Goal: Task Accomplishment & Management: Manage account settings

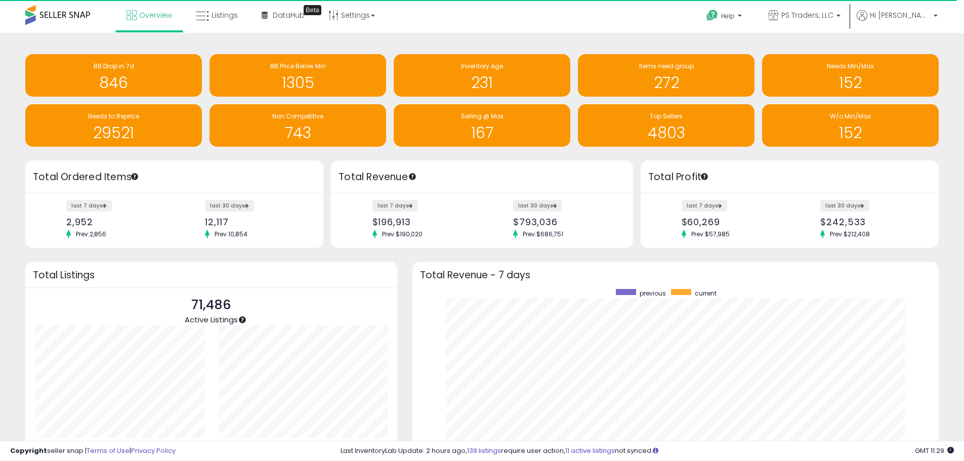
scroll to position [505629, 505314]
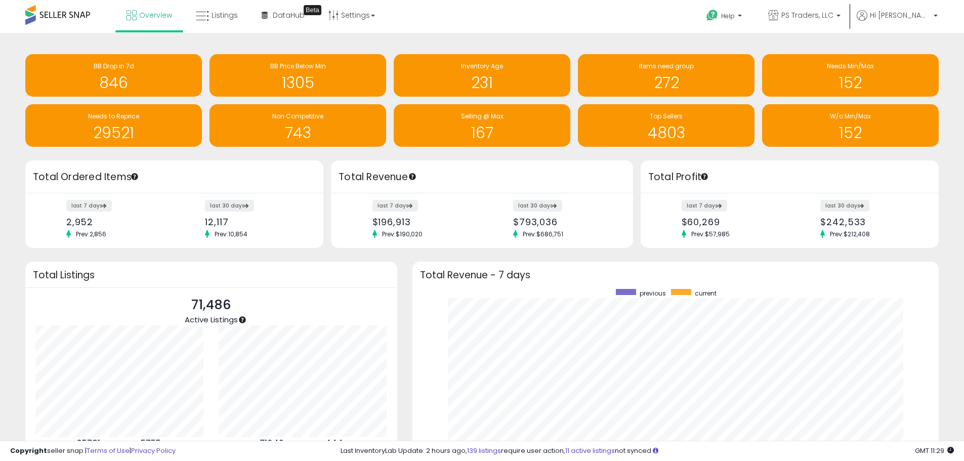
click at [925, 166] on div "Total Profit" at bounding box center [789, 176] width 298 height 33
click at [218, 17] on span "Listings" at bounding box center [224, 15] width 26 height 10
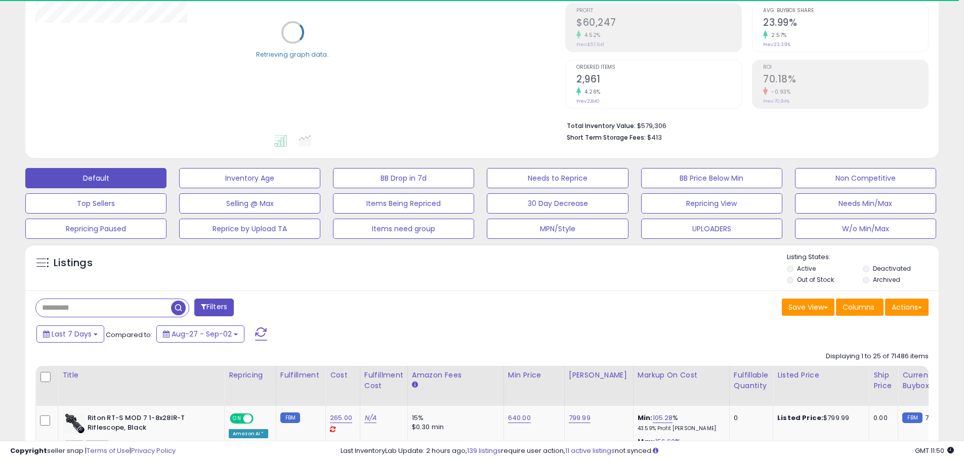
scroll to position [152, 0]
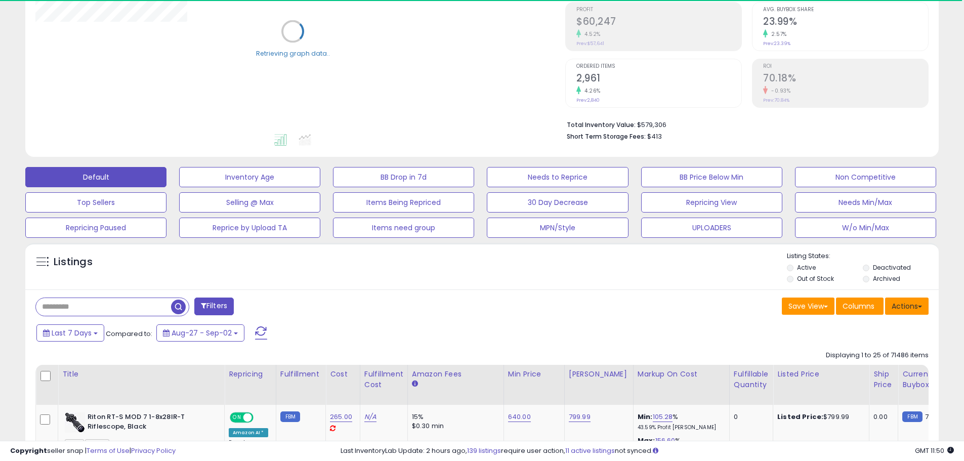
click at [923, 301] on button "Actions" at bounding box center [907, 305] width 44 height 17
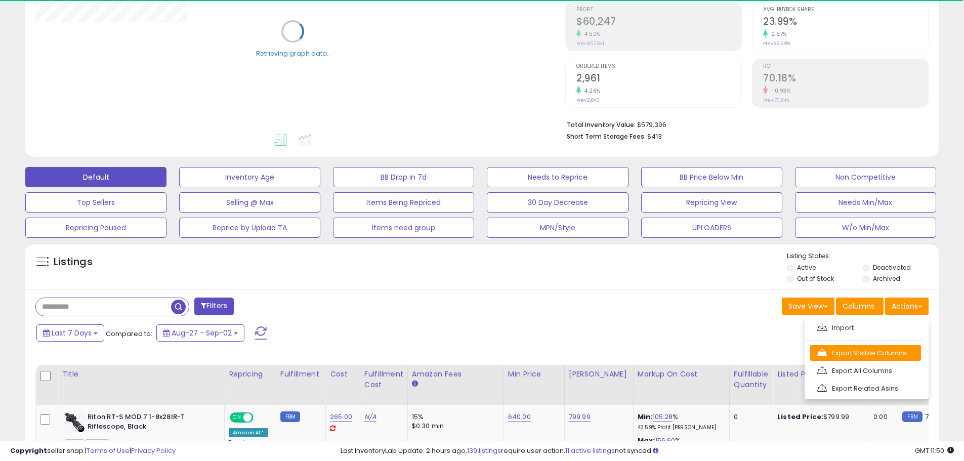
click at [886, 355] on link "Export Visible Columns" at bounding box center [865, 353] width 111 height 16
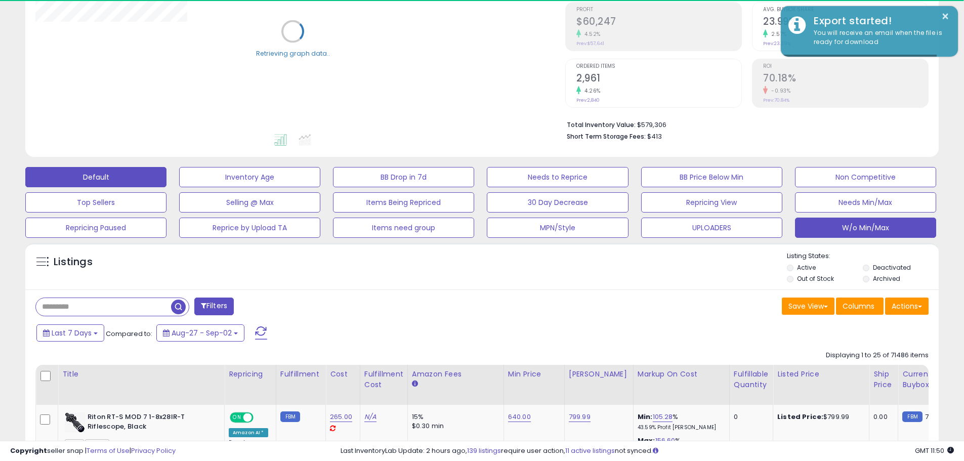
click at [880, 226] on button "W/o Min/Max" at bounding box center [865, 228] width 141 height 20
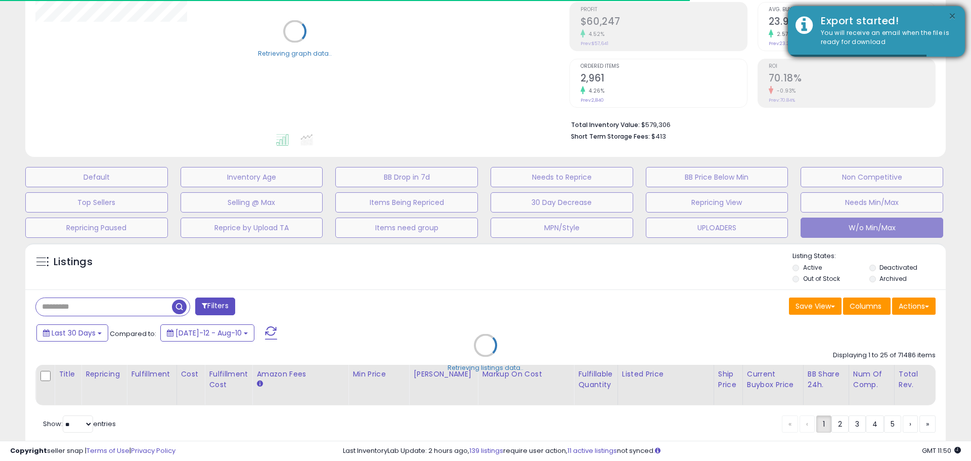
click at [953, 20] on button "×" at bounding box center [952, 16] width 8 height 13
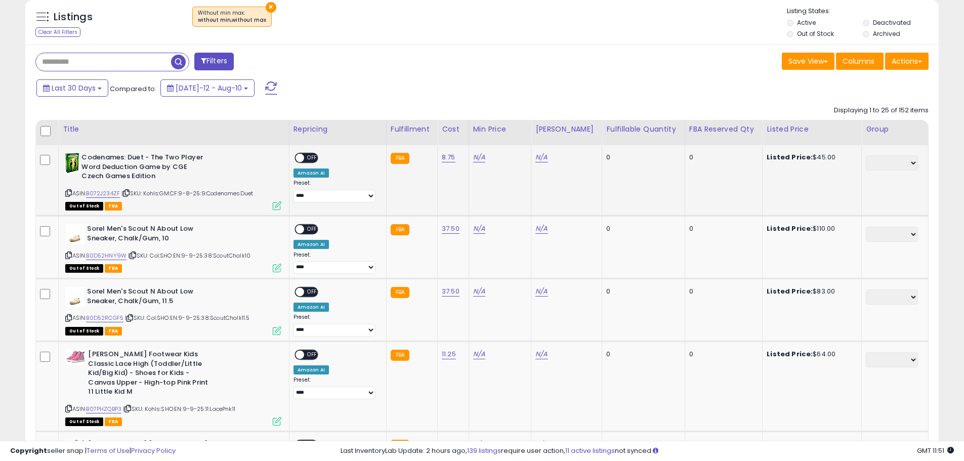
scroll to position [405, 0]
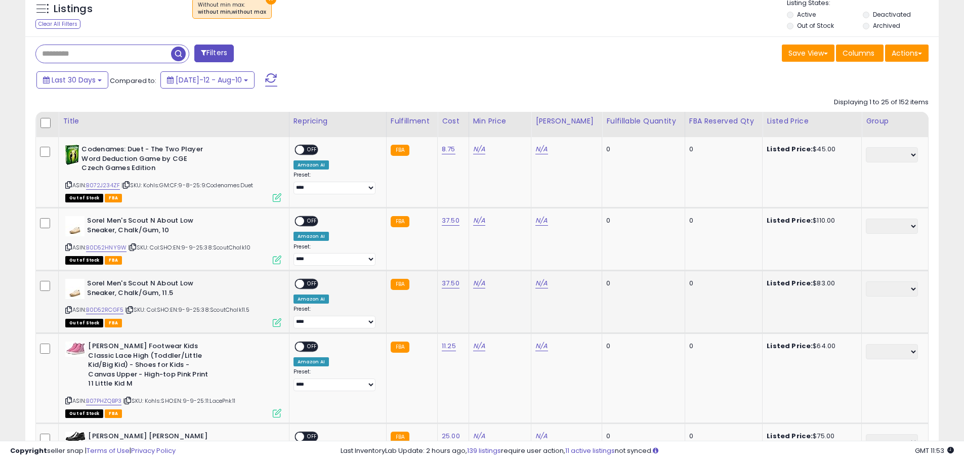
click at [469, 276] on td "N/A" at bounding box center [499, 302] width 63 height 63
click at [913, 58] on button "Actions" at bounding box center [907, 53] width 44 height 17
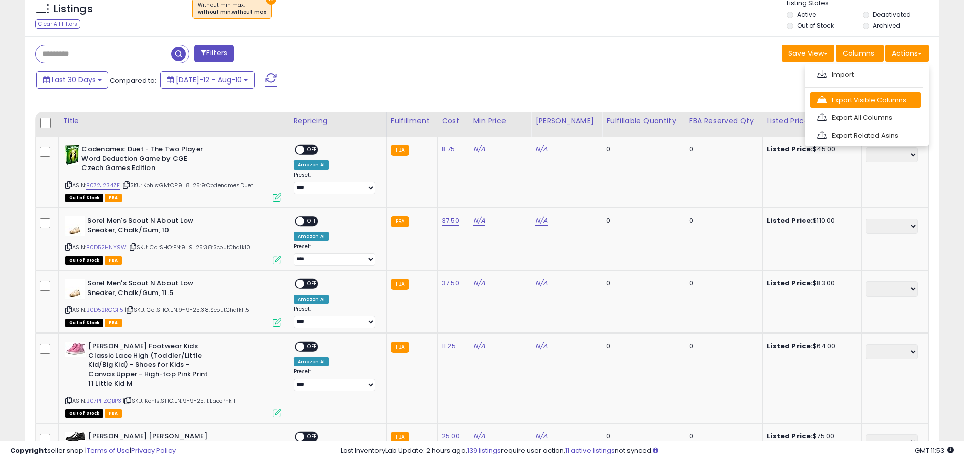
click at [868, 107] on link "Export Visible Columns" at bounding box center [865, 100] width 111 height 16
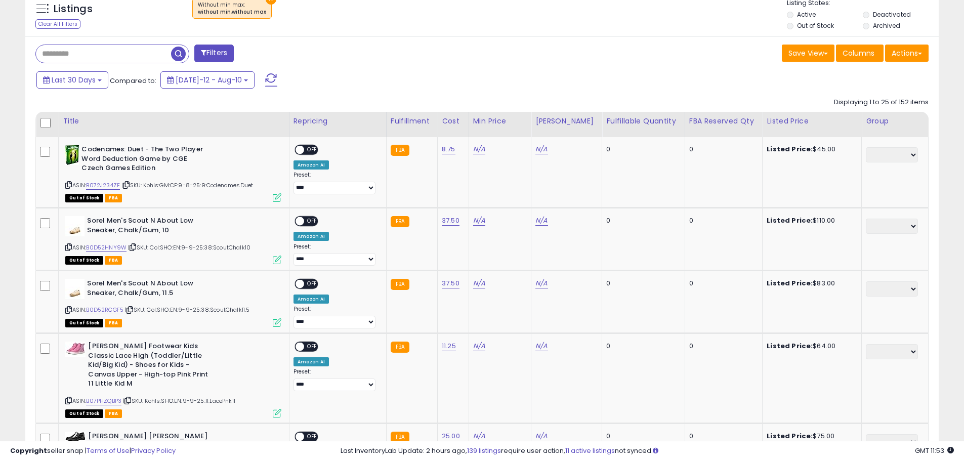
click at [541, 59] on div "Save View Save As New View Columns Actions Import" at bounding box center [709, 55] width 454 height 20
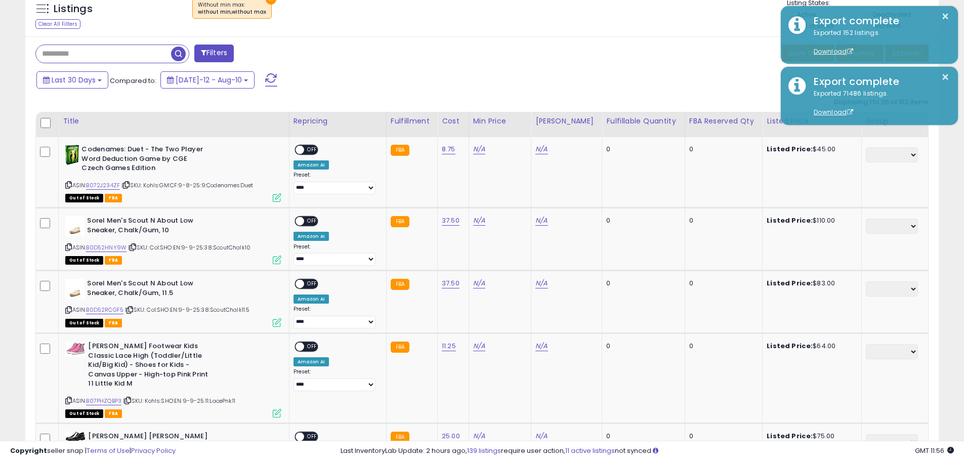
click at [695, 22] on div "× Without min max : without min,without max" at bounding box center [483, 12] width 607 height 28
click at [439, 57] on div "Filters" at bounding box center [255, 55] width 454 height 20
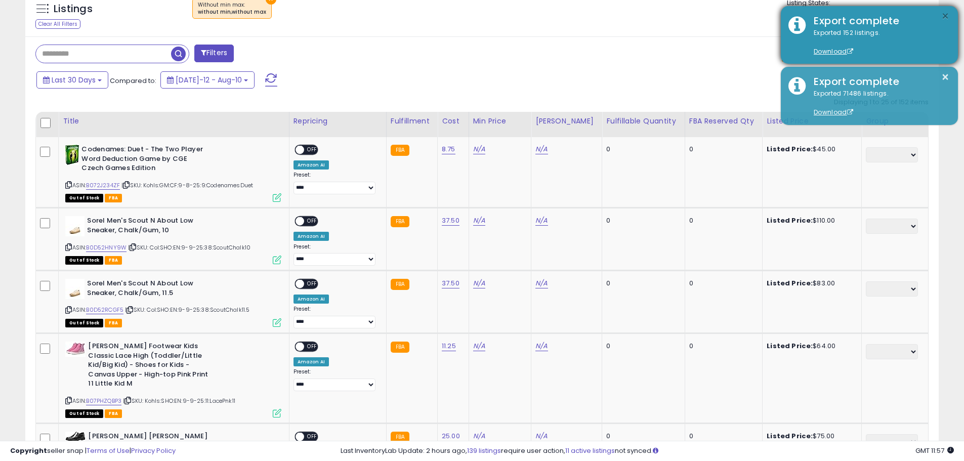
click at [946, 19] on button "×" at bounding box center [945, 16] width 8 height 13
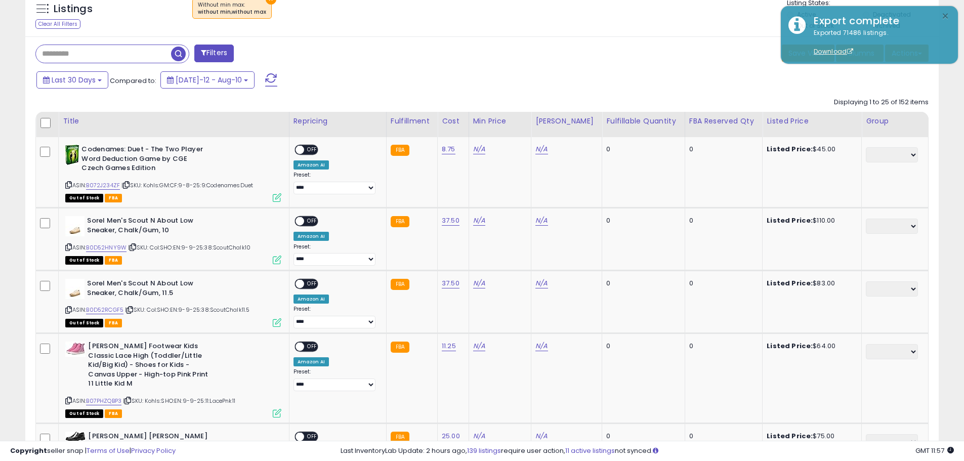
click at [947, 17] on button "×" at bounding box center [945, 16] width 8 height 13
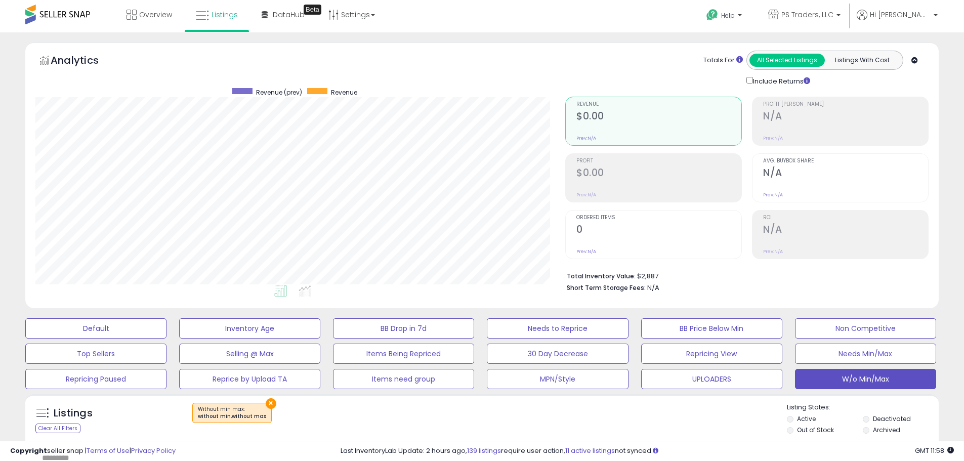
scroll to position [0, 0]
click at [343, 15] on link "Settings" at bounding box center [352, 15] width 62 height 30
click at [345, 47] on link "Store settings" at bounding box center [353, 52] width 46 height 10
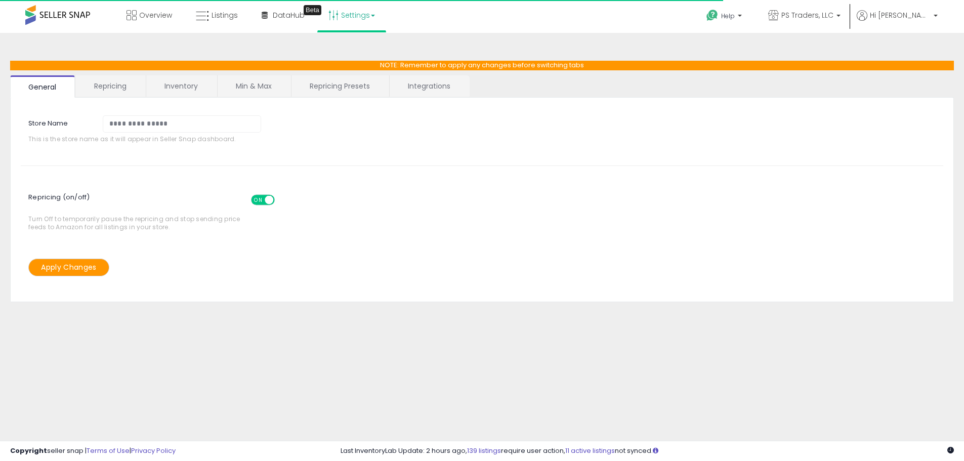
select select "*********"
select select "**********"
select select "******"
click at [363, 90] on link "Repricing Presets" at bounding box center [339, 85] width 97 height 21
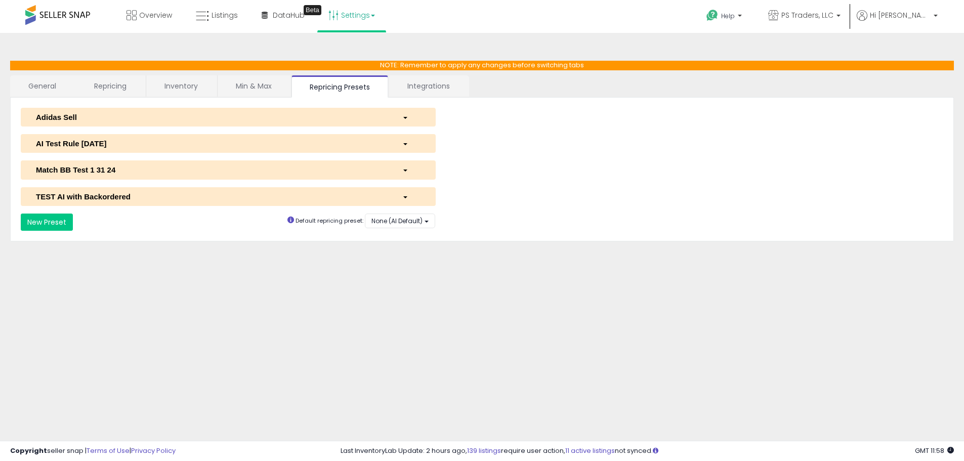
click at [164, 142] on div "AI Test Rule 2 12 2024" at bounding box center [211, 143] width 366 height 11
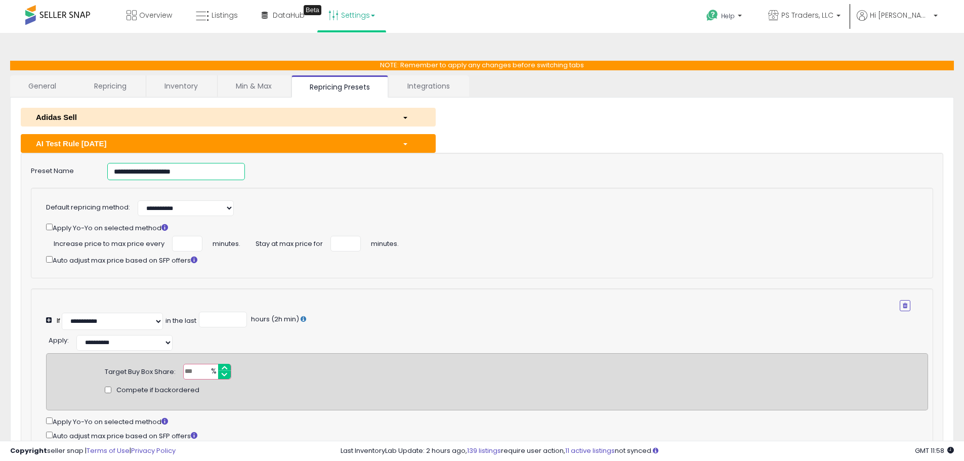
drag, startPoint x: 215, startPoint y: 170, endPoint x: 68, endPoint y: 164, distance: 147.8
click at [71, 164] on div "**********" at bounding box center [481, 171] width 917 height 17
click at [206, 17] on icon at bounding box center [202, 16] width 13 height 13
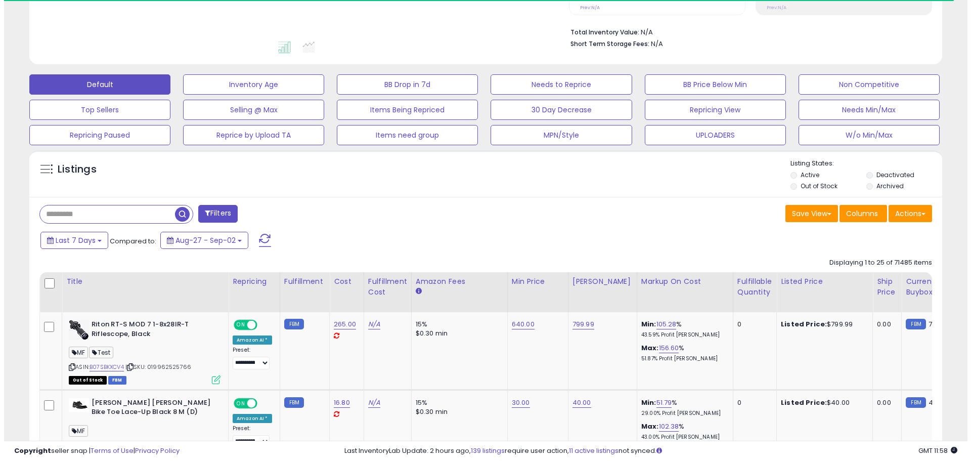
scroll to position [253, 0]
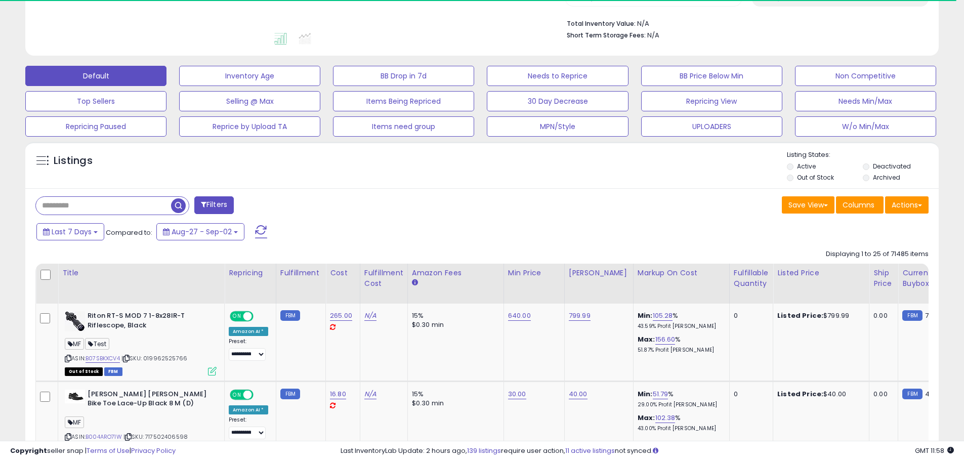
click at [924, 213] on div "Actions [GEOGRAPHIC_DATA] Export Visible Columns Export All Columns Export Rela…" at bounding box center [907, 206] width 44 height 20
click at [919, 209] on button "Actions" at bounding box center [907, 204] width 44 height 17
click at [844, 234] on ul "Import Export Visible Columns Export All Columns Export Related Asins" at bounding box center [866, 256] width 124 height 81
click at [901, 210] on button "Actions" at bounding box center [907, 204] width 44 height 17
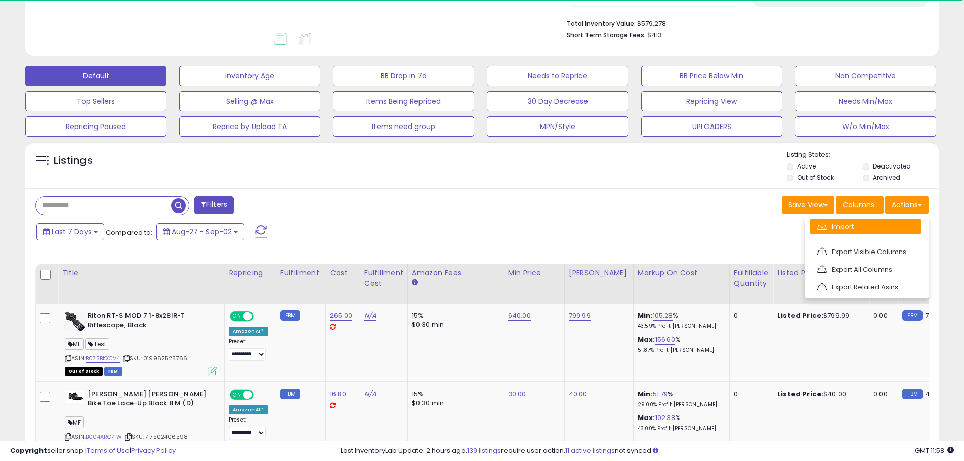
click at [874, 224] on link "Import" at bounding box center [865, 227] width 111 height 16
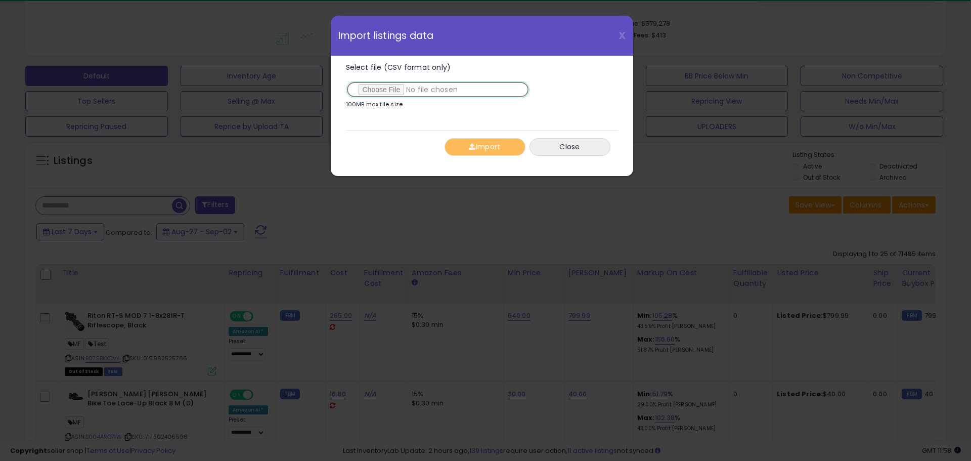
click at [370, 92] on input "Select file (CSV format only)" at bounding box center [438, 89] width 184 height 17
type input "**********"
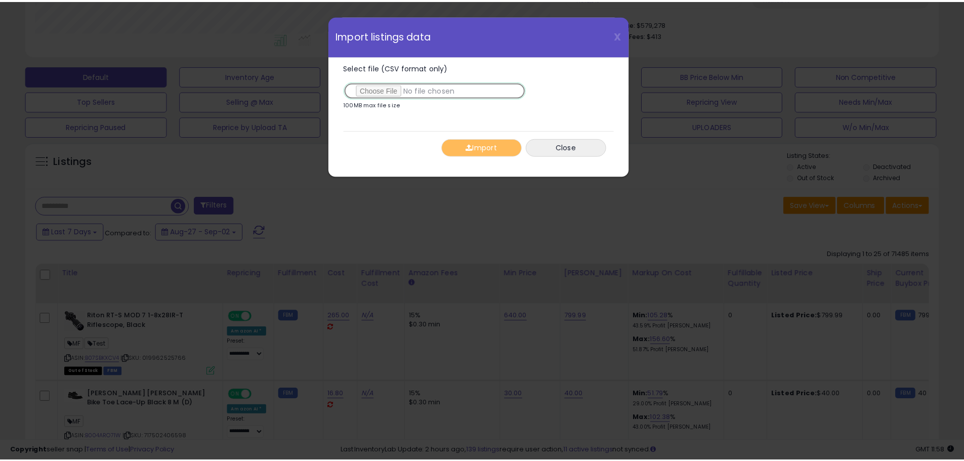
scroll to position [207, 534]
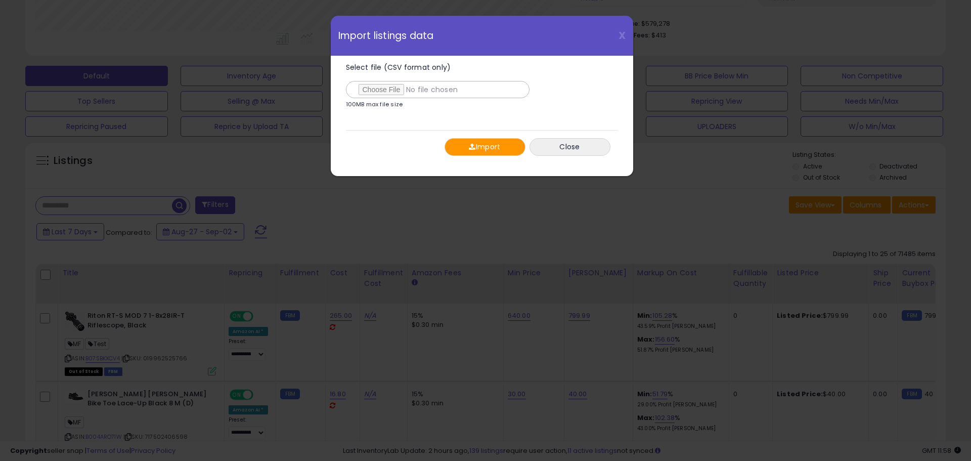
click at [480, 142] on button "Import" at bounding box center [485, 147] width 81 height 18
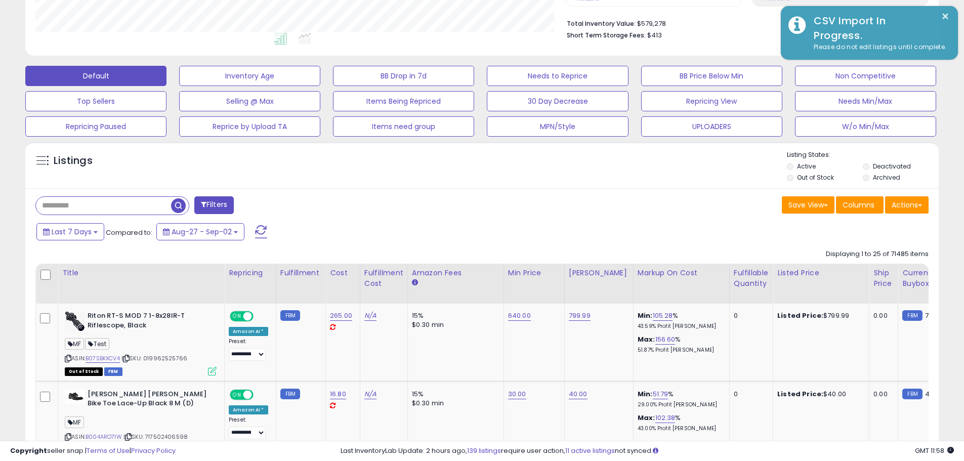
scroll to position [505613, 505290]
click at [712, 209] on div "Save View Save As New View Update Current View Columns Actions Import Export Vi…" at bounding box center [709, 206] width 454 height 20
click at [883, 119] on button "W/o Min/Max" at bounding box center [865, 126] width 141 height 20
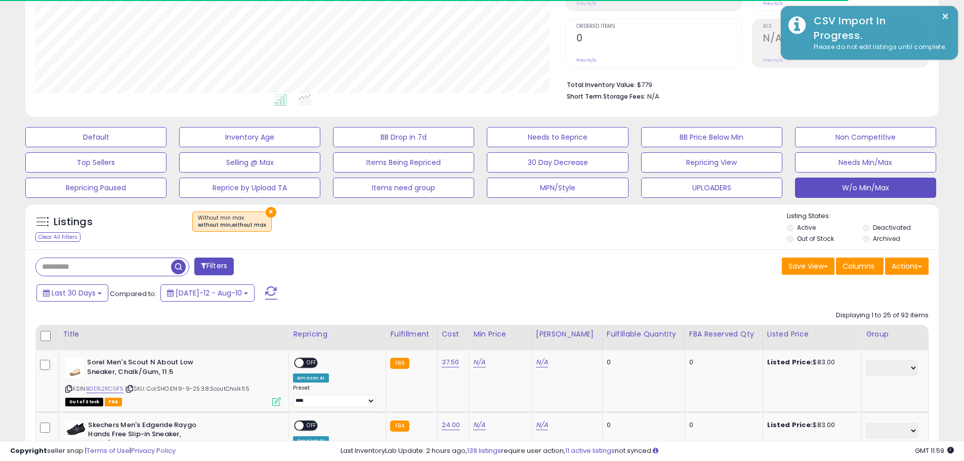
scroll to position [207, 530]
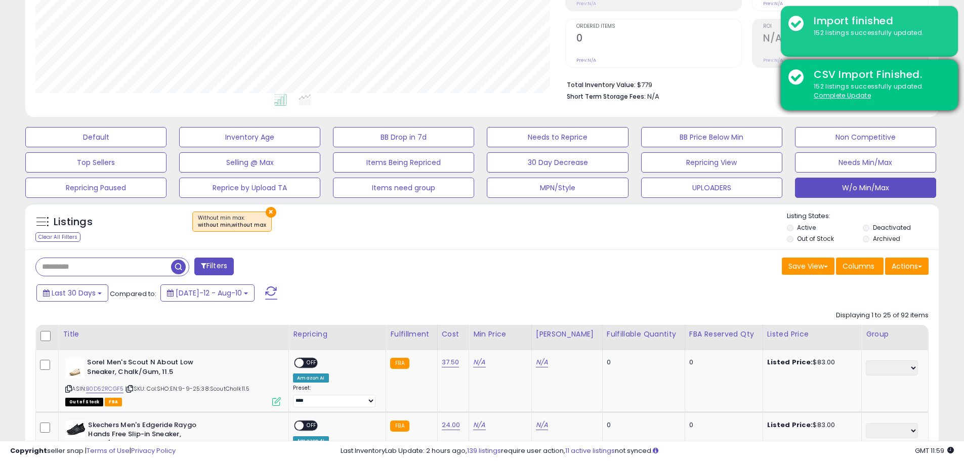
click at [846, 100] on div "152 listings successfully updated. Complete Update" at bounding box center [878, 91] width 144 height 19
click at [846, 99] on u "Complete Update" at bounding box center [841, 95] width 57 height 9
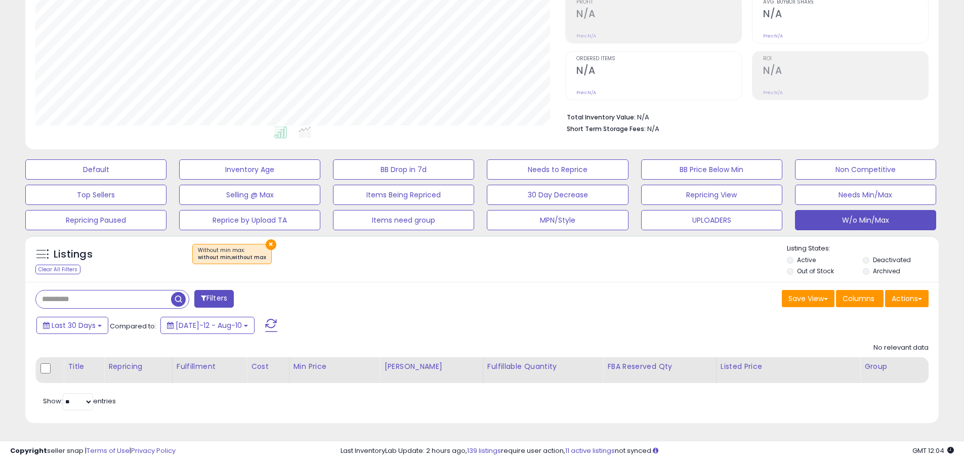
click at [266, 242] on button "×" at bounding box center [271, 244] width 11 height 11
